Goal: Information Seeking & Learning: Understand process/instructions

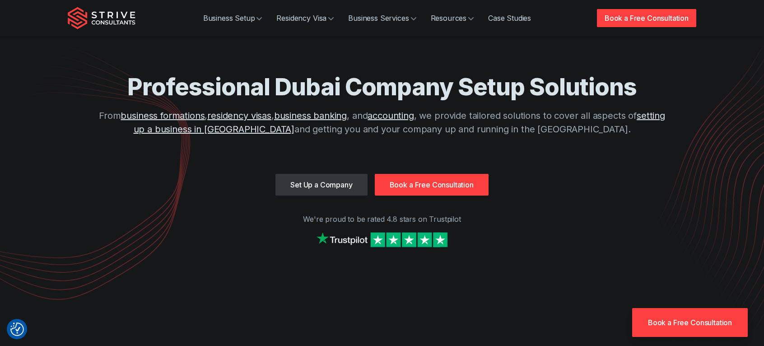
click at [447, 183] on link "Book a Free Consultation" at bounding box center [432, 185] width 114 height 22
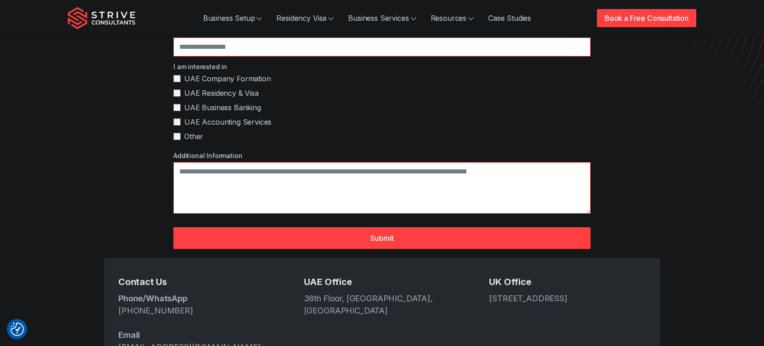
scroll to position [207, 0]
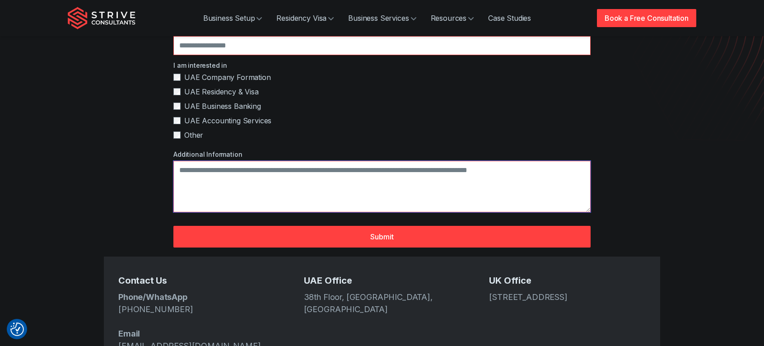
drag, startPoint x: 206, startPoint y: 144, endPoint x: 524, endPoint y: 142, distance: 317.9
click at [504, 161] on textarea "Additional Information" at bounding box center [381, 186] width 417 height 51
drag, startPoint x: 546, startPoint y: 141, endPoint x: 178, endPoint y: 134, distance: 368.1
click at [178, 161] on textarea "Additional Information" at bounding box center [381, 186] width 417 height 51
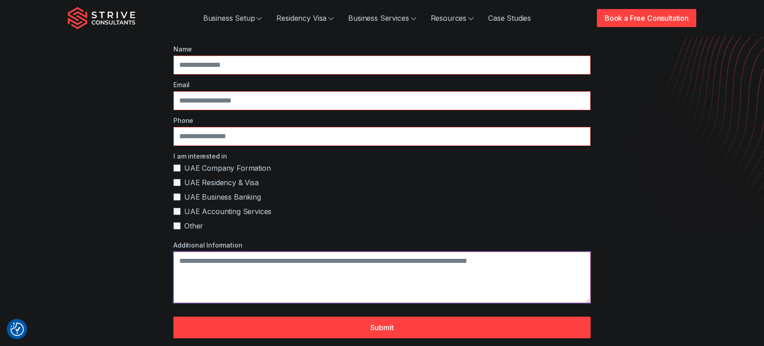
scroll to position [7, 0]
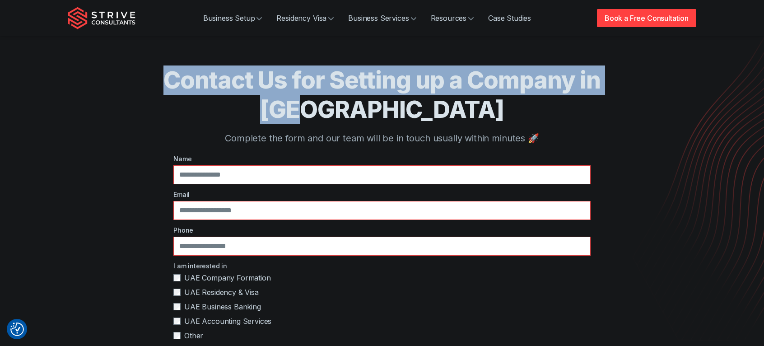
drag, startPoint x: 136, startPoint y: 84, endPoint x: 629, endPoint y: 74, distance: 492.3
click at [617, 74] on h1 "Contact Us for Setting up a Company in [GEOGRAPHIC_DATA]" at bounding box center [382, 94] width 556 height 59
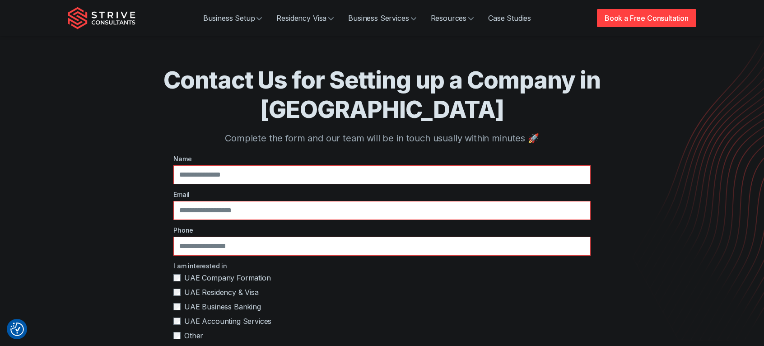
click at [646, 75] on h1 "Contact Us for Setting up a Company in [GEOGRAPHIC_DATA]" at bounding box center [382, 94] width 556 height 59
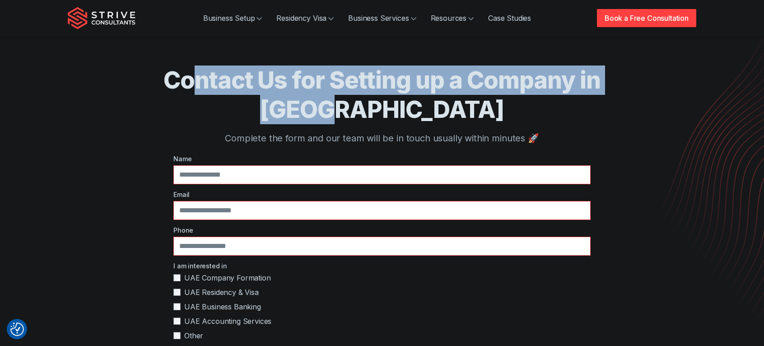
drag, startPoint x: 669, startPoint y: 82, endPoint x: 154, endPoint y: 79, distance: 515.2
click at [154, 79] on div "Contact Us for Setting up a Company in [GEOGRAPHIC_DATA] Complete the form and …" at bounding box center [382, 299] width 578 height 613
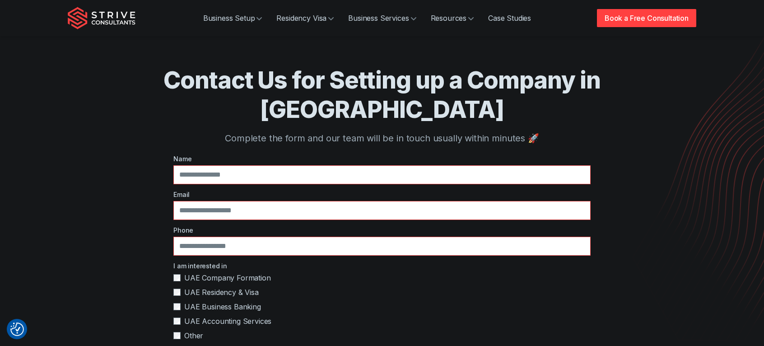
click at [151, 79] on h1 "Contact Us for Setting up a Company in [GEOGRAPHIC_DATA]" at bounding box center [382, 94] width 556 height 59
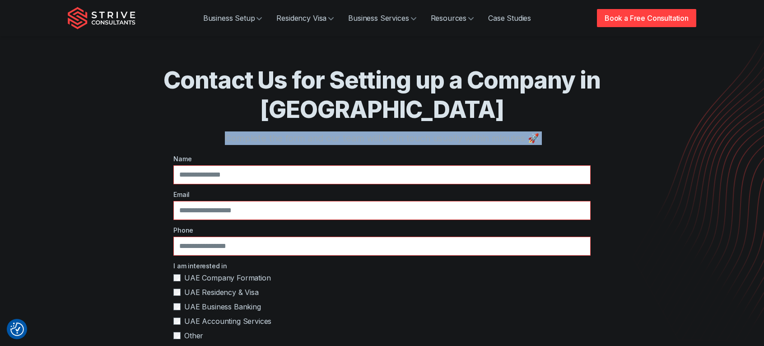
drag, startPoint x: 231, startPoint y: 100, endPoint x: 574, endPoint y: 117, distance: 343.1
click at [570, 117] on div "Contact Us for Setting up a Company in [GEOGRAPHIC_DATA] Complete the form and …" at bounding box center [382, 299] width 556 height 613
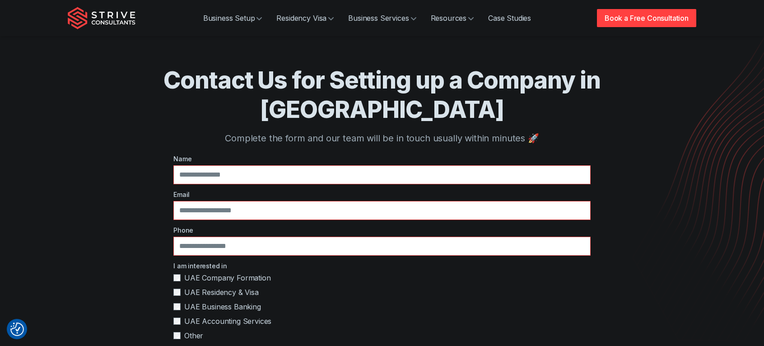
click at [574, 117] on div "Contact Us for Setting up a Company in [GEOGRAPHIC_DATA] Complete the form and …" at bounding box center [382, 299] width 556 height 613
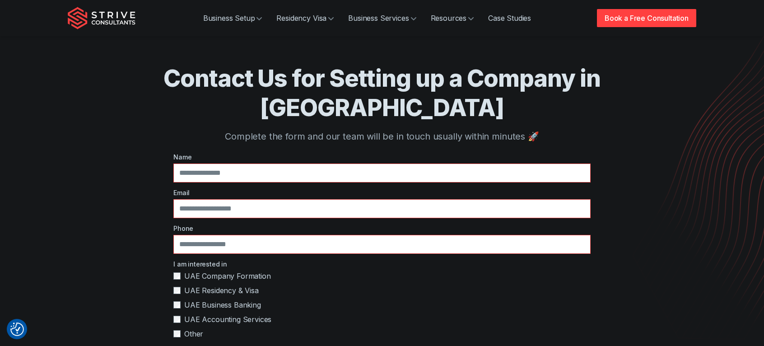
scroll to position [554, 0]
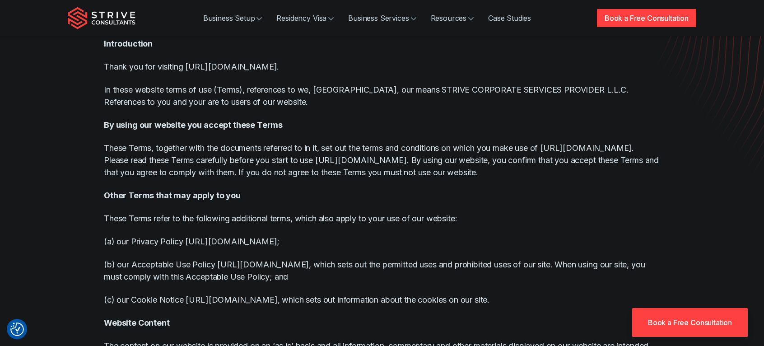
scroll to position [161, 0]
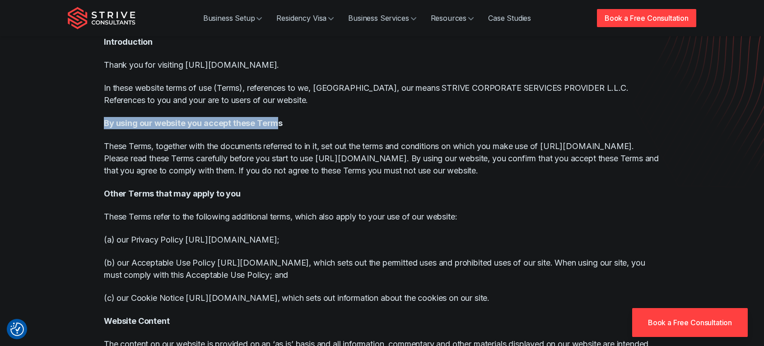
drag, startPoint x: 277, startPoint y: 123, endPoint x: 96, endPoint y: 115, distance: 181.2
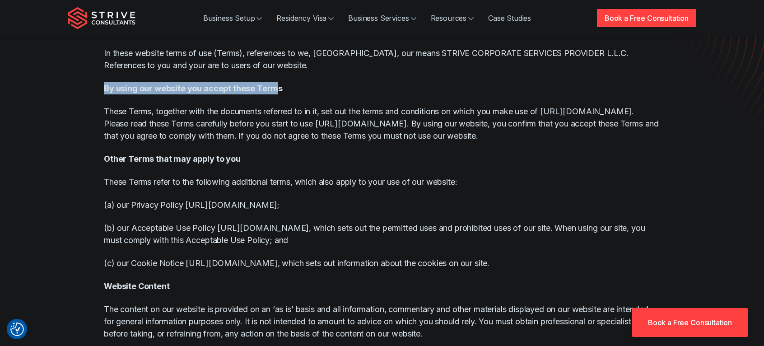
scroll to position [197, 0]
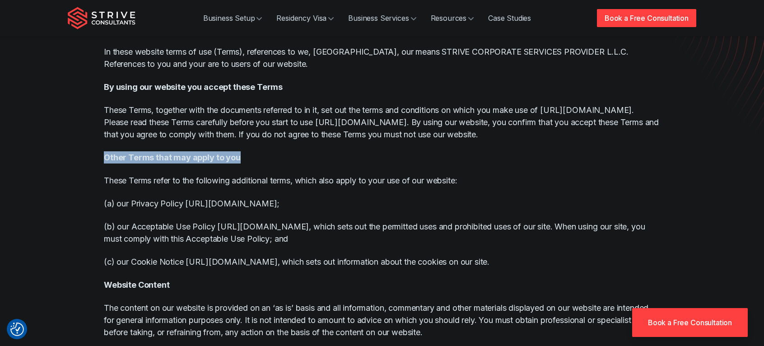
drag, startPoint x: 237, startPoint y: 154, endPoint x: 96, endPoint y: 151, distance: 140.9
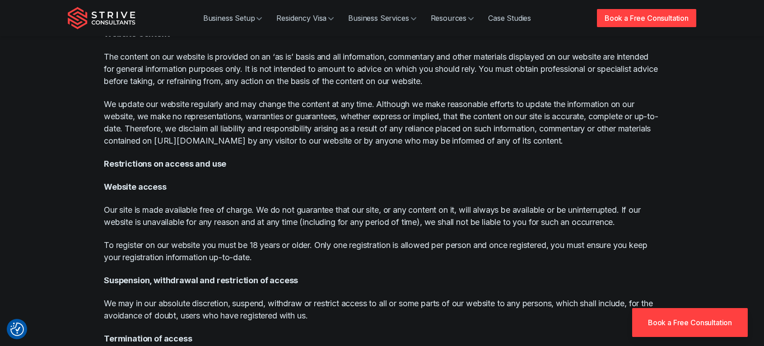
scroll to position [0, 0]
